Goal: Find specific page/section: Find specific page/section

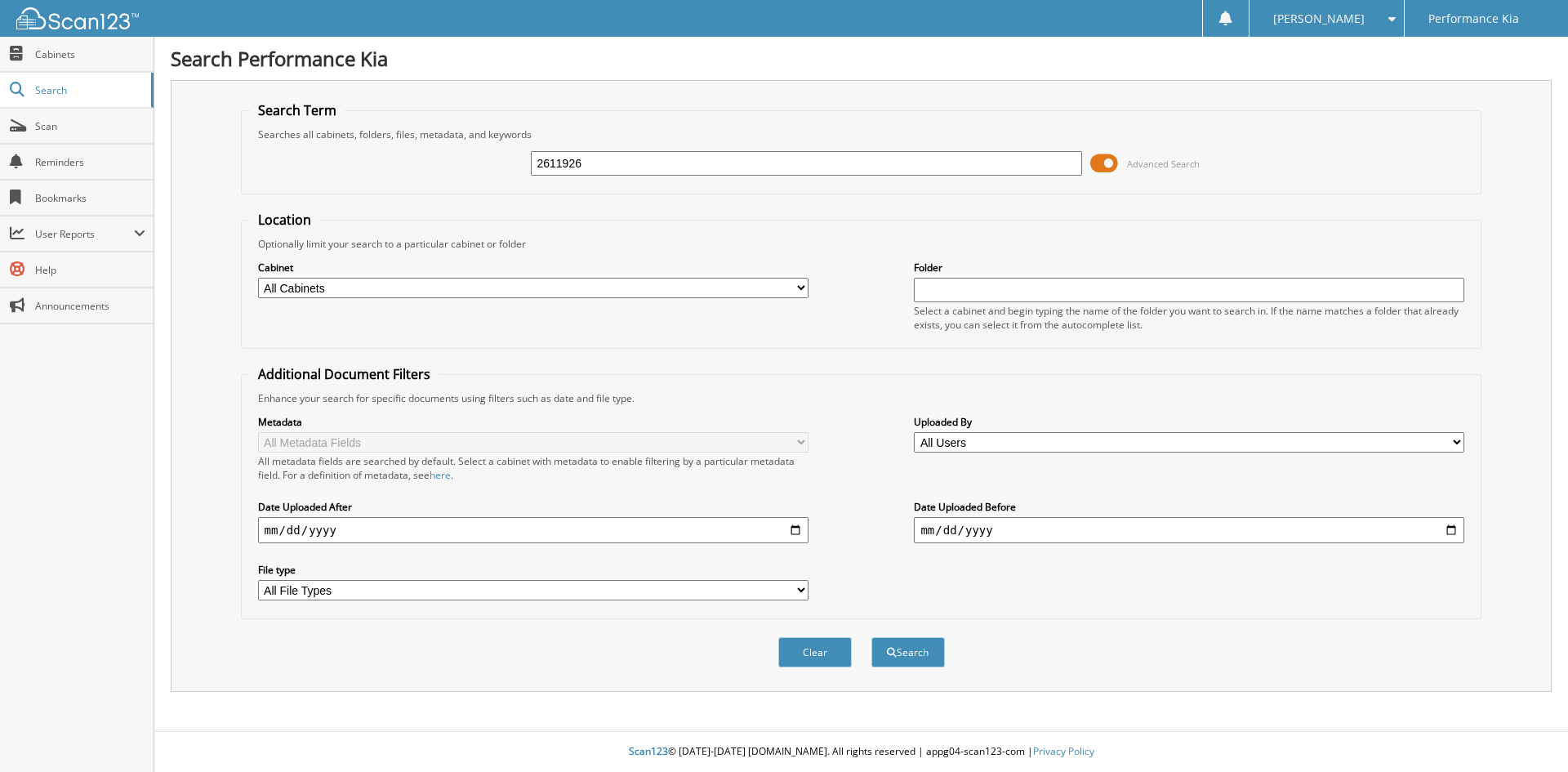
type input "2611926"
click at [871, 638] on button "Search" at bounding box center [908, 653] width 74 height 30
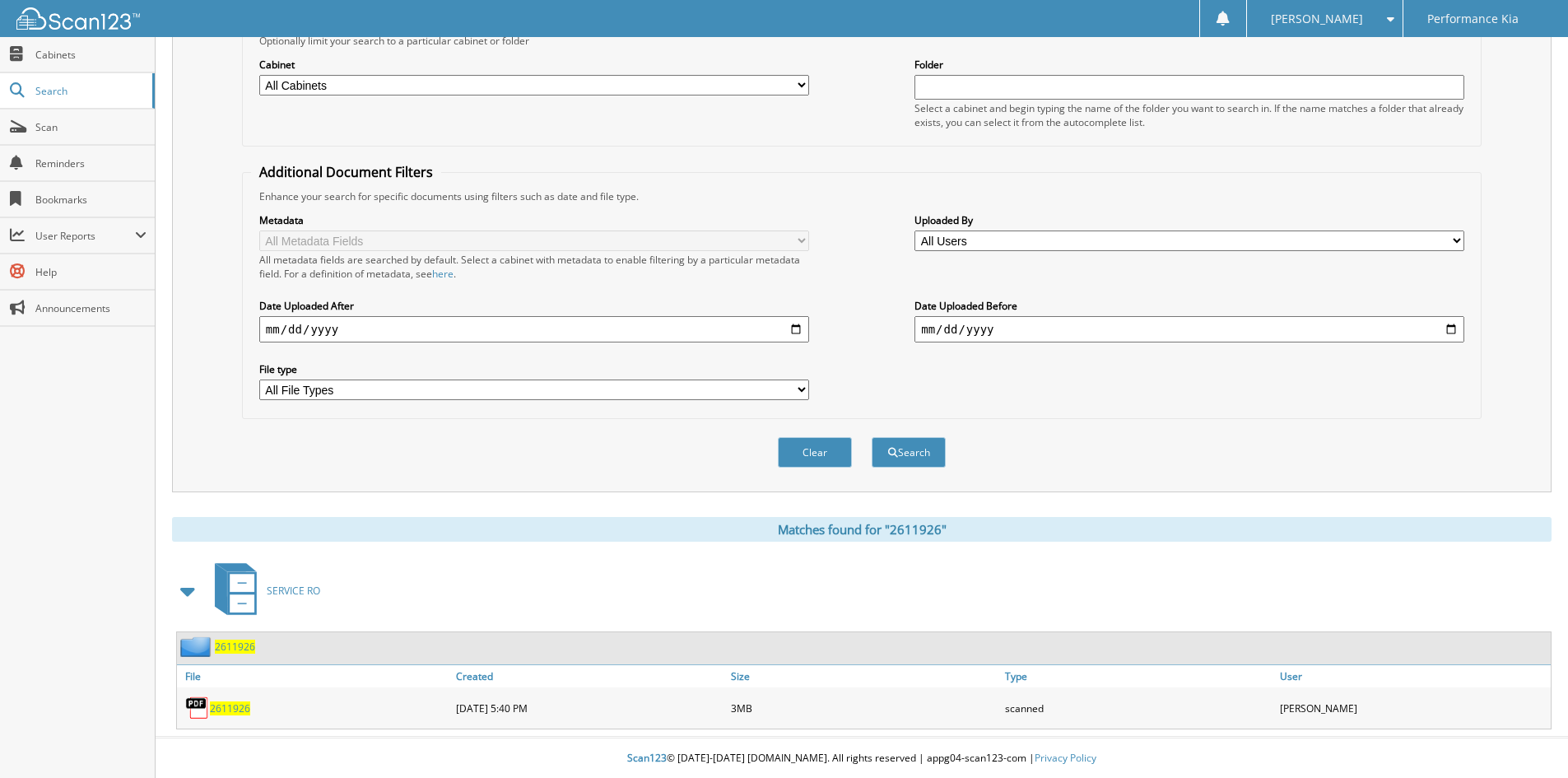
scroll to position [207, 0]
click at [238, 713] on span "2611926" at bounding box center [229, 708] width 40 height 14
